Goal: Complete application form

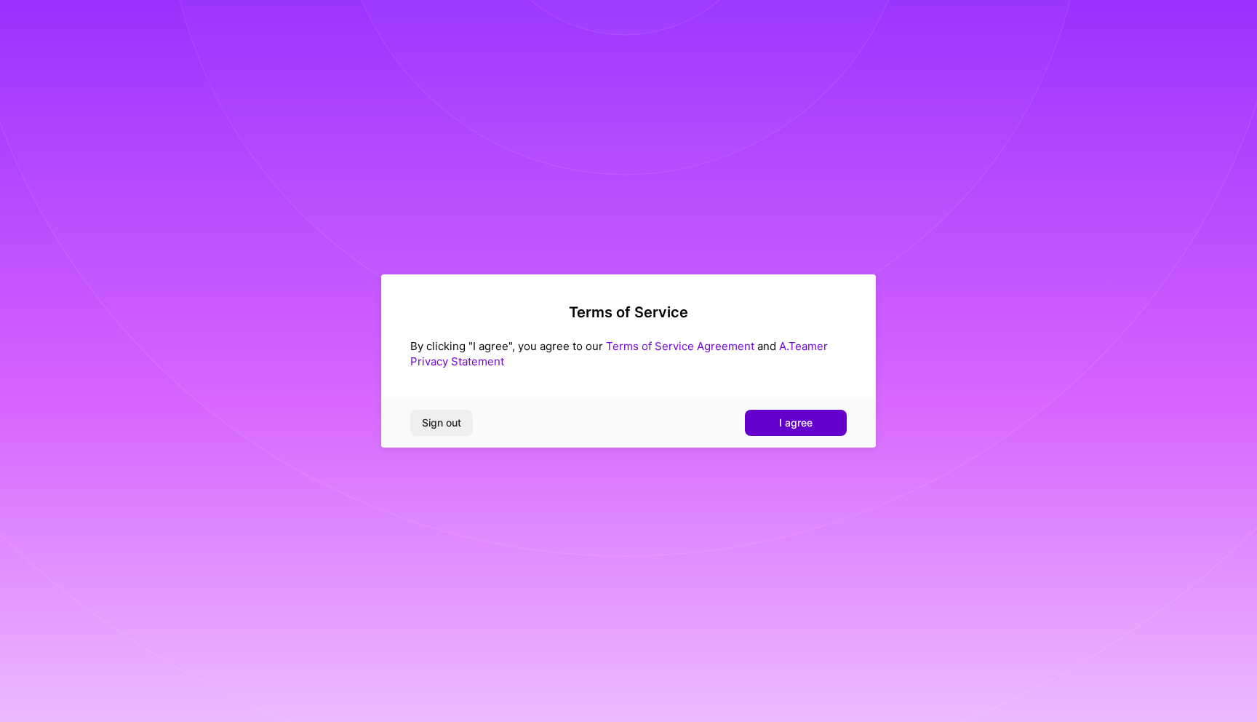
click at [784, 423] on span "I agree" at bounding box center [795, 422] width 33 height 15
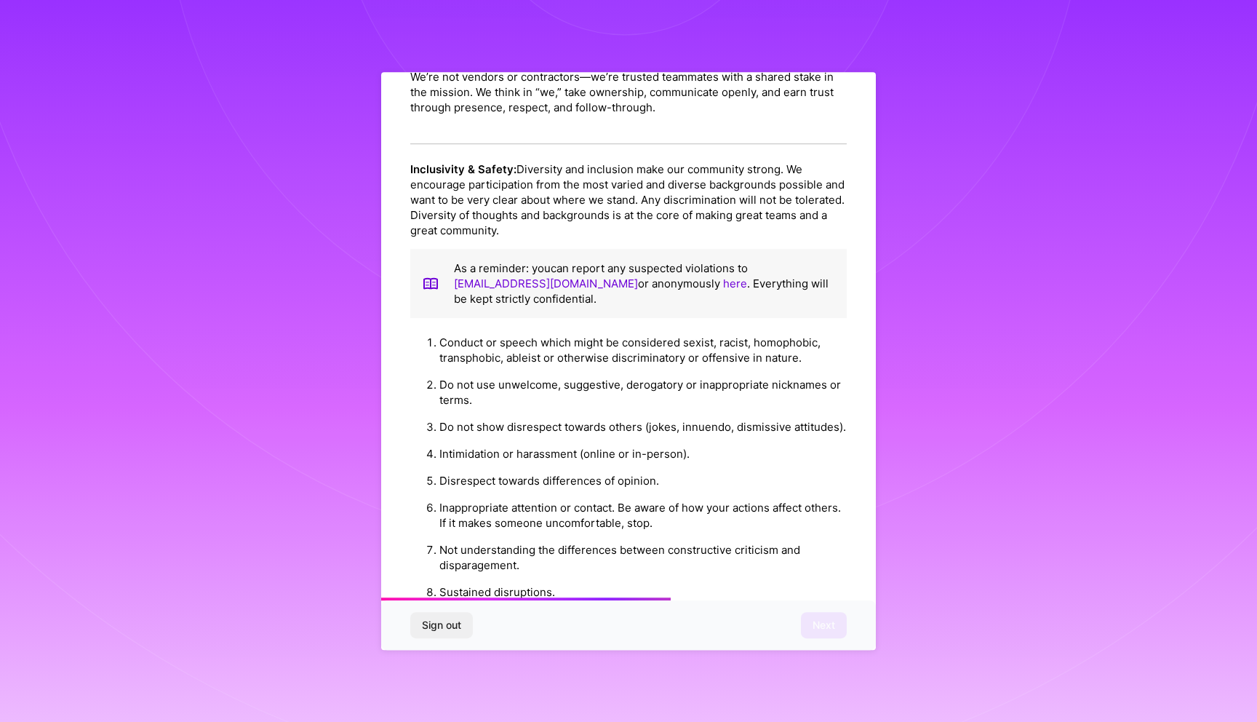
scroll to position [1411, 0]
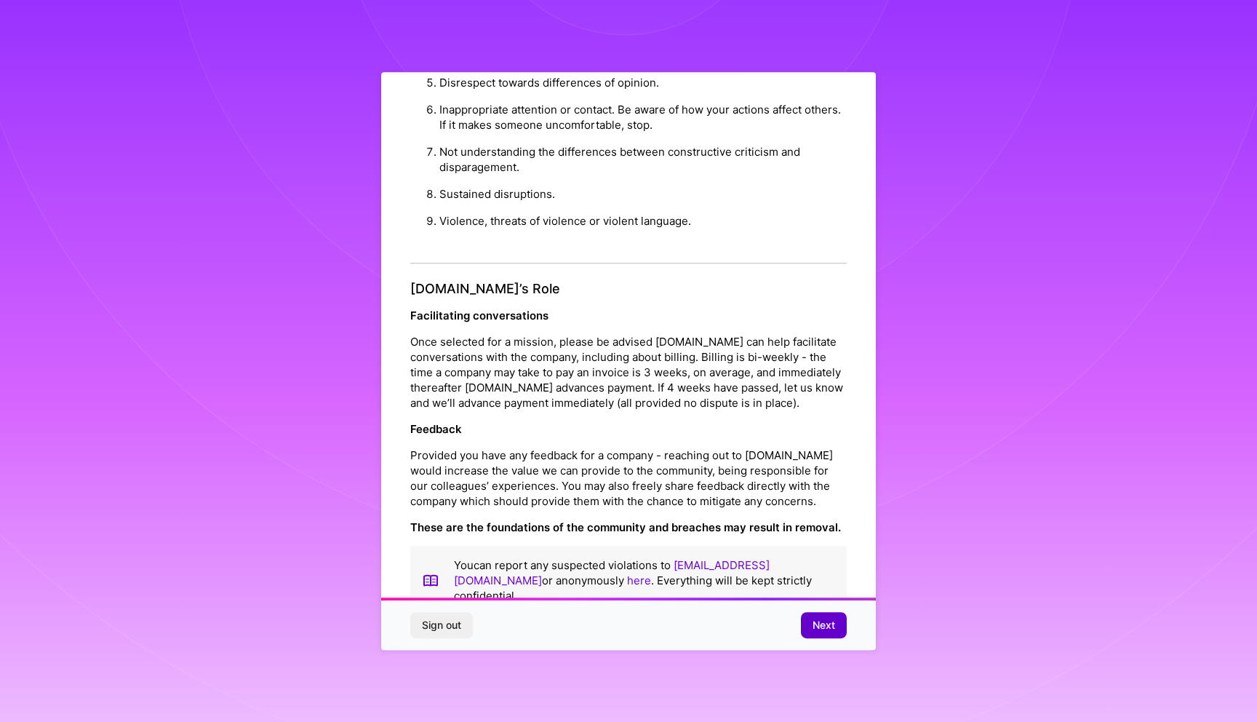
click at [821, 629] on span "Next" at bounding box center [824, 625] width 23 height 15
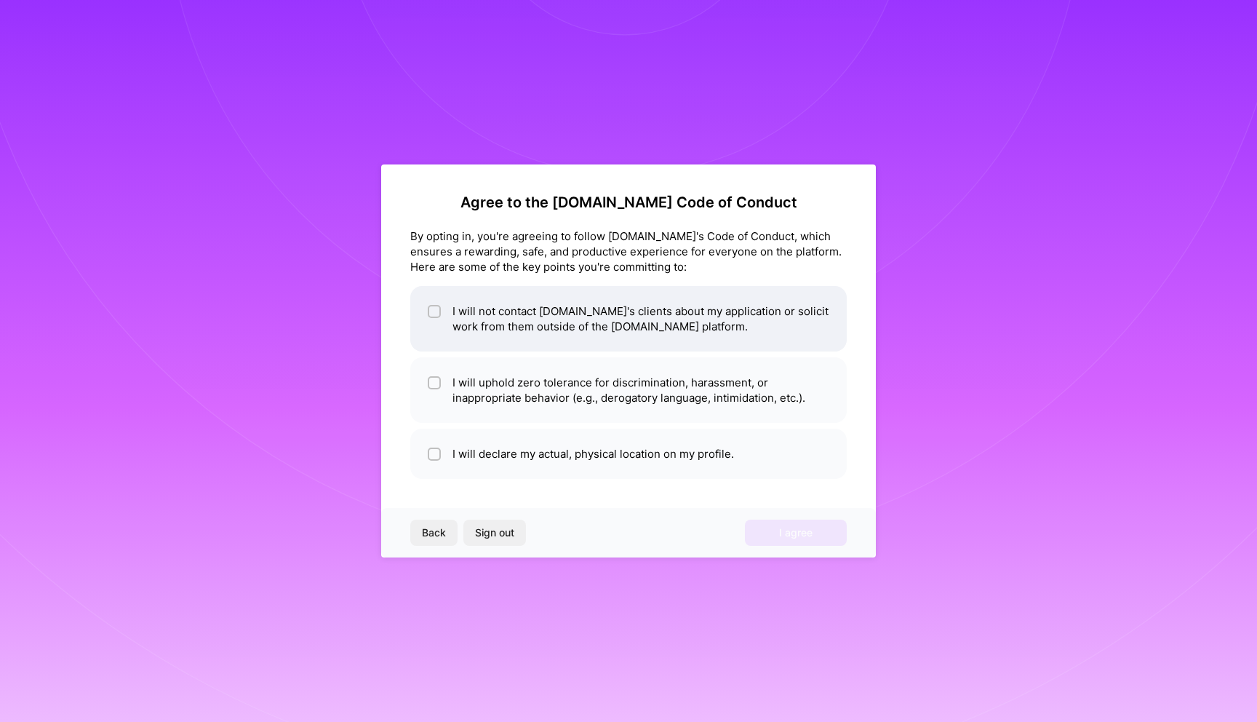
click at [582, 331] on li "I will not contact [DOMAIN_NAME]'s clients about my application or solicit work…" at bounding box center [628, 318] width 437 height 65
checkbox input "true"
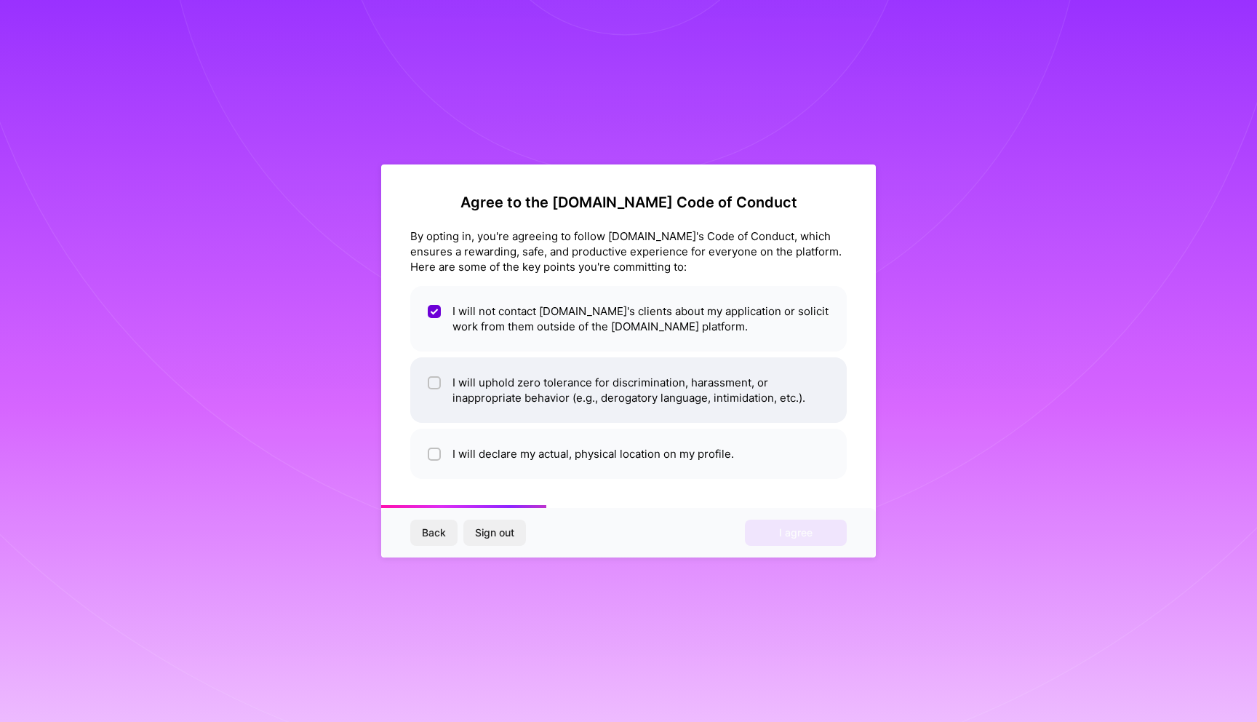
click at [579, 392] on li "I will uphold zero tolerance for discrimination, harassment, or inappropriate b…" at bounding box center [628, 389] width 437 height 65
checkbox input "true"
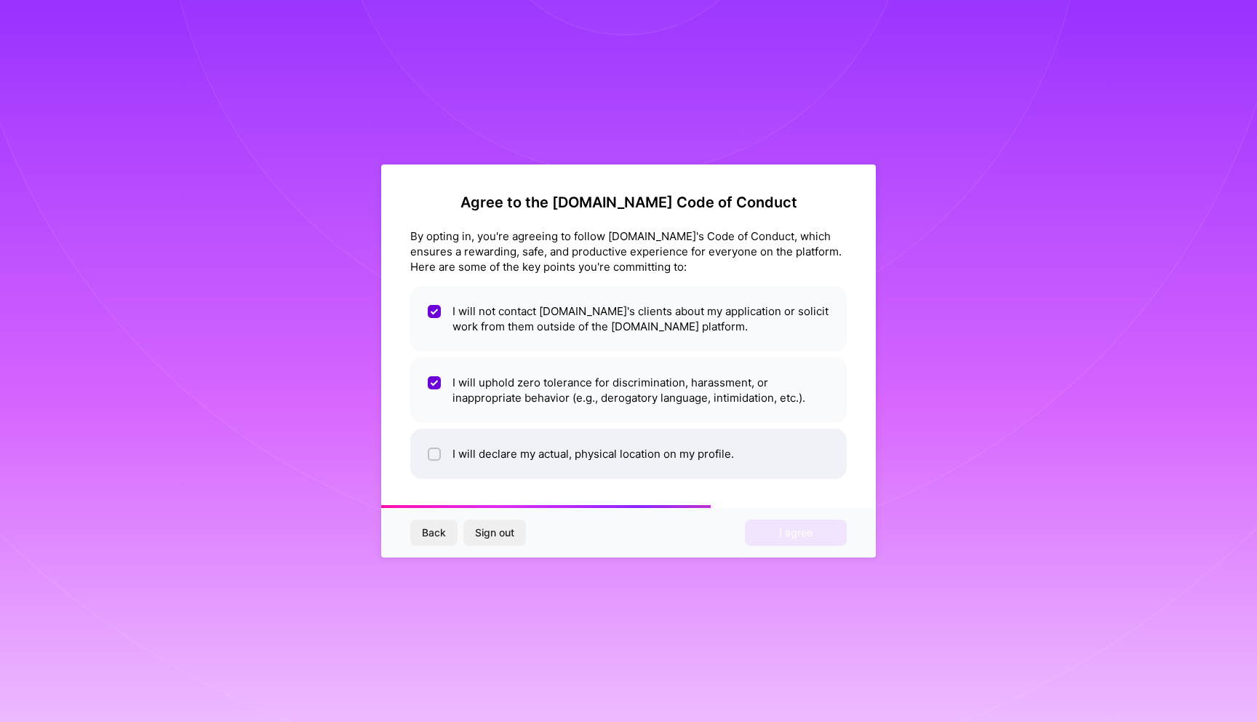
click at [572, 453] on li "I will declare my actual, physical location on my profile." at bounding box center [628, 454] width 437 height 50
checkbox input "true"
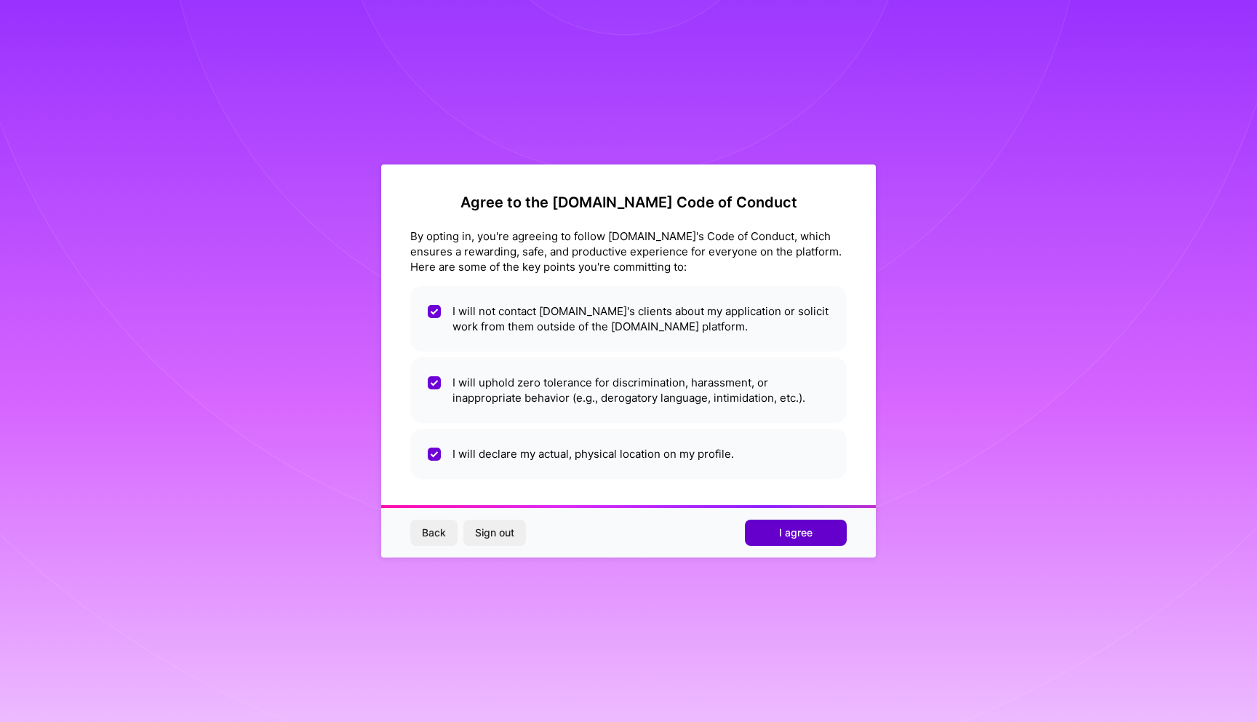
click at [787, 528] on span "I agree" at bounding box center [795, 532] width 33 height 15
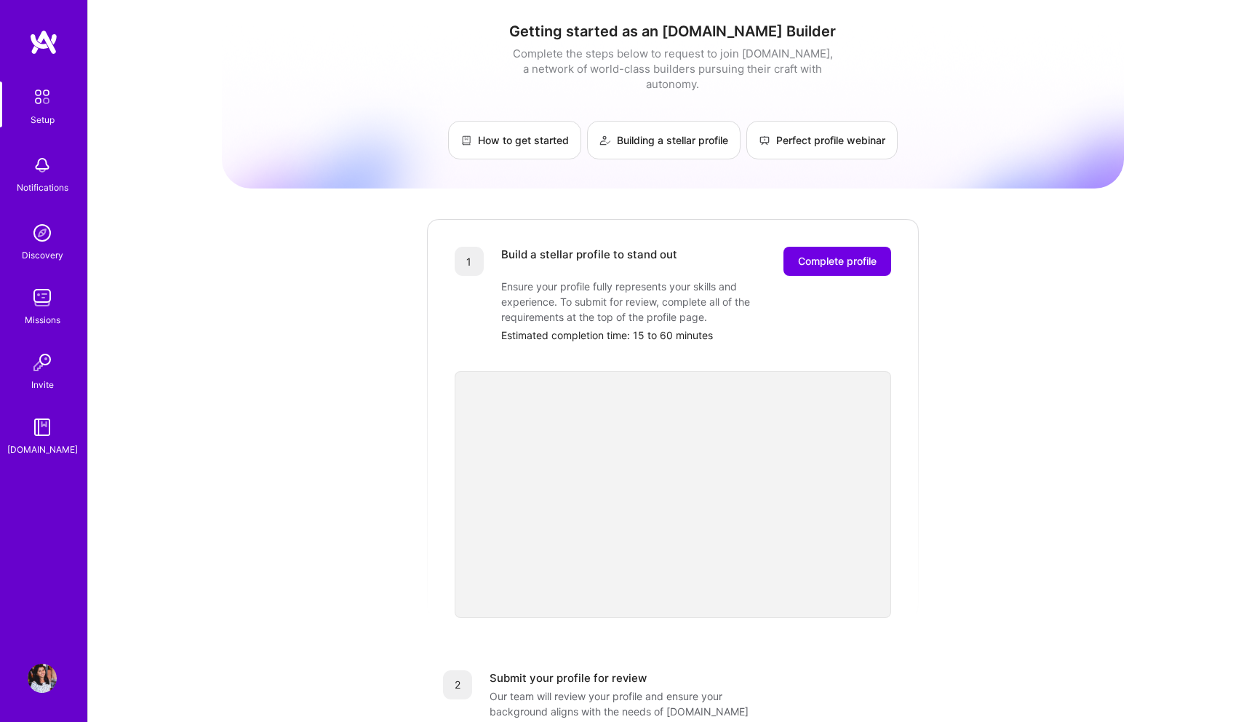
click at [39, 685] on img at bounding box center [42, 678] width 29 height 29
